Goal: Navigation & Orientation: Find specific page/section

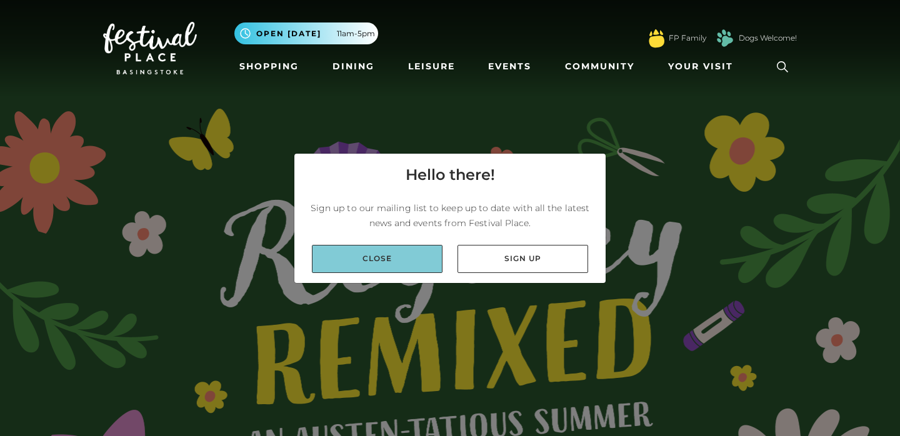
click at [382, 254] on link "Close" at bounding box center [377, 259] width 131 height 28
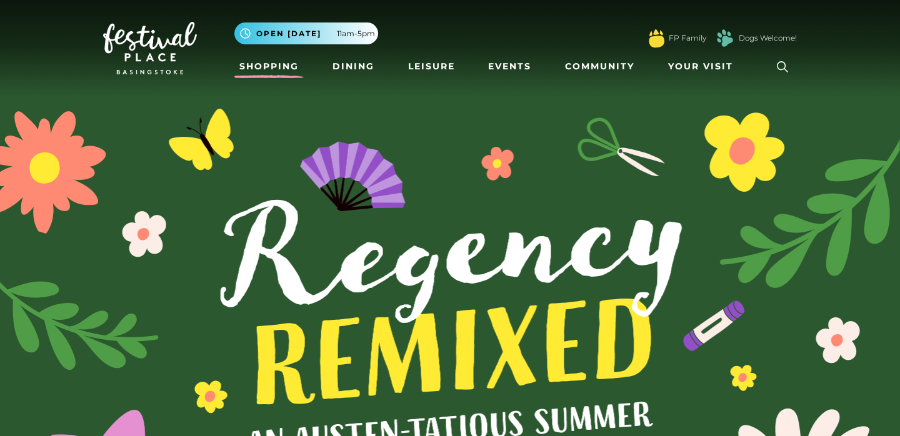
click at [266, 66] on link "Shopping" at bounding box center [268, 66] width 69 height 23
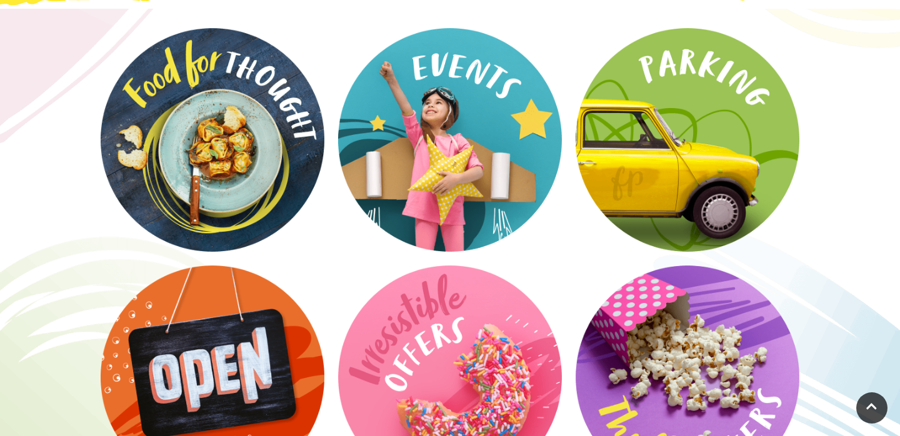
scroll to position [2059, 0]
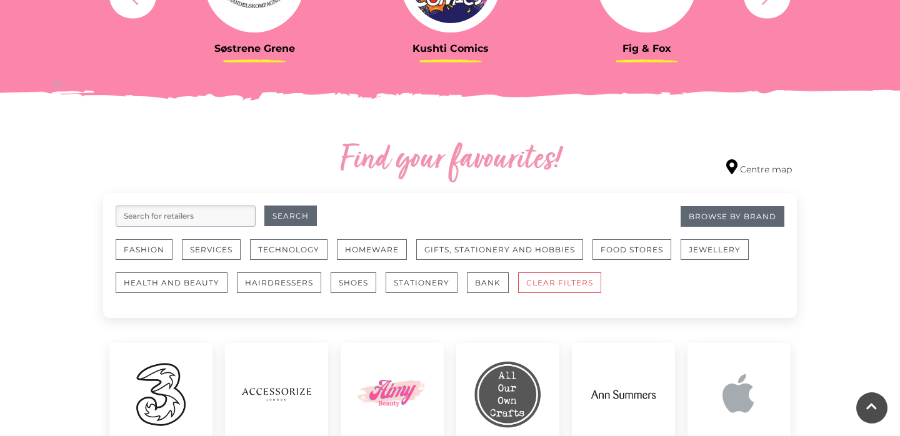
scroll to position [616, 0]
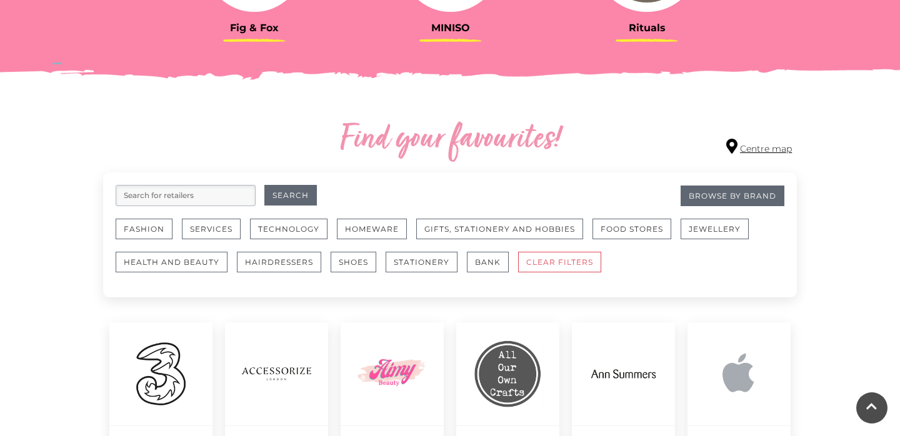
click at [753, 153] on link "Centre map" at bounding box center [759, 147] width 66 height 17
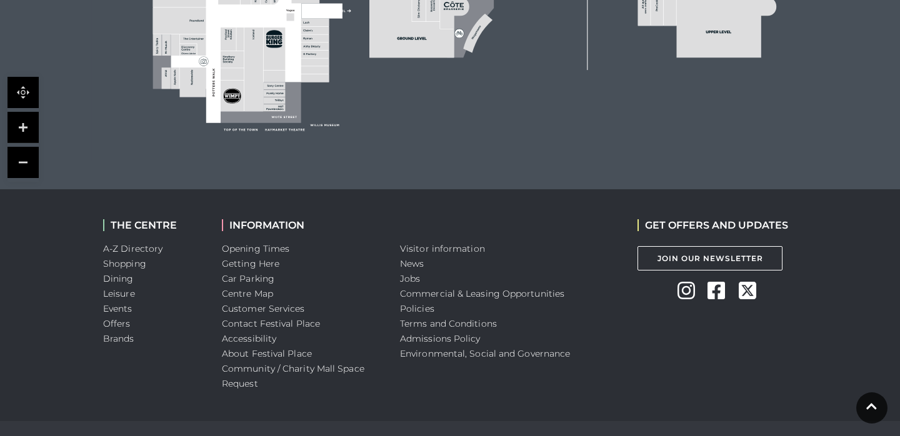
scroll to position [711, 0]
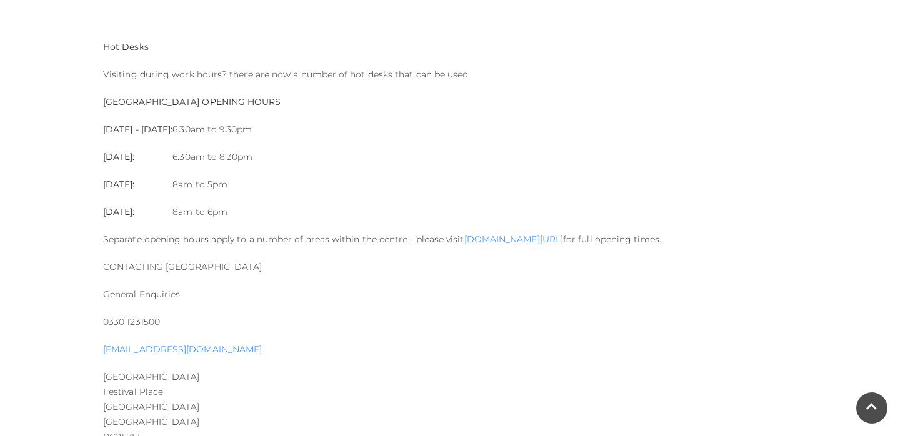
scroll to position [1380, 0]
